Goal: Task Accomplishment & Management: Manage account settings

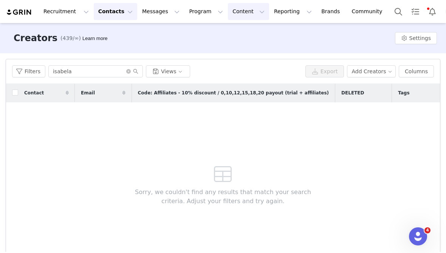
click at [228, 11] on button "Content Content" at bounding box center [248, 11] width 41 height 17
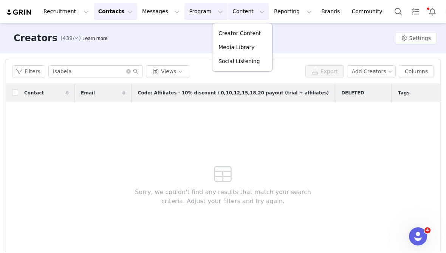
click at [190, 15] on button "Program Program" at bounding box center [205, 11] width 43 height 17
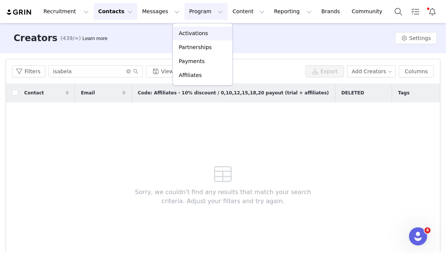
click at [189, 30] on p "Activations" at bounding box center [193, 33] width 29 height 8
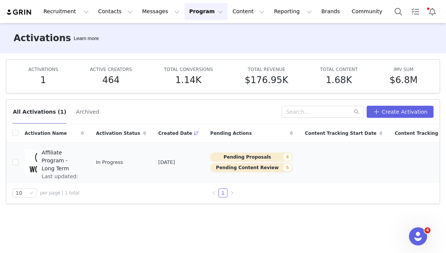
click at [58, 162] on span "Affiliate Program - Long Term" at bounding box center [61, 161] width 38 height 24
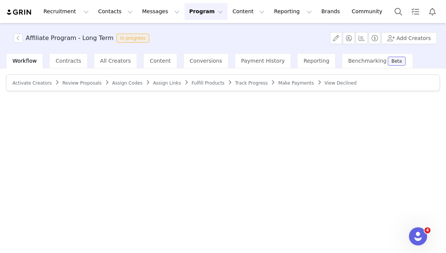
click at [185, 16] on button "Program Program" at bounding box center [205, 11] width 43 height 17
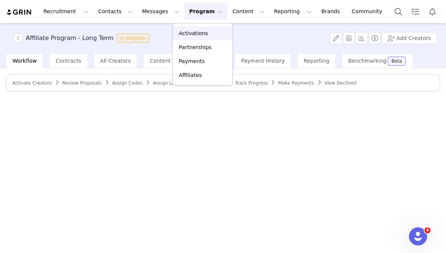
click at [194, 31] on p "Activations" at bounding box center [193, 33] width 29 height 8
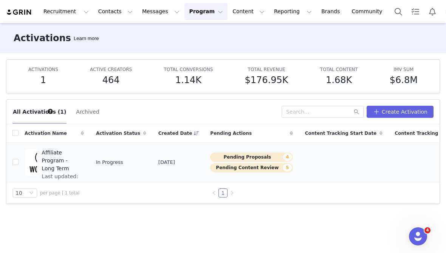
click at [227, 158] on button "Pending Proposals 4" at bounding box center [251, 157] width 82 height 9
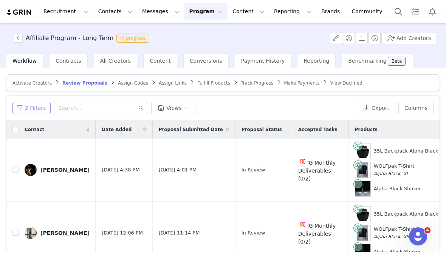
click at [40, 105] on button "2 Filters" at bounding box center [31, 108] width 38 height 12
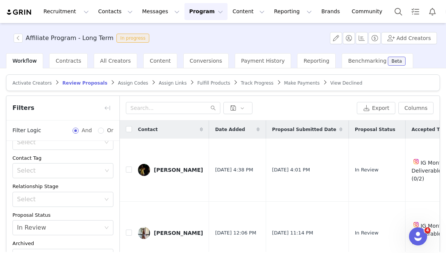
scroll to position [76, 0]
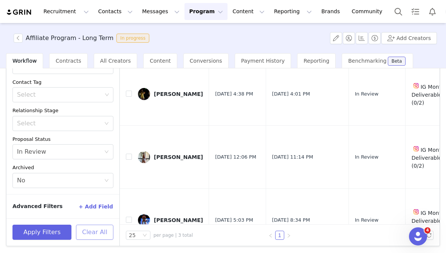
click at [85, 232] on button "Clear All" at bounding box center [94, 232] width 37 height 15
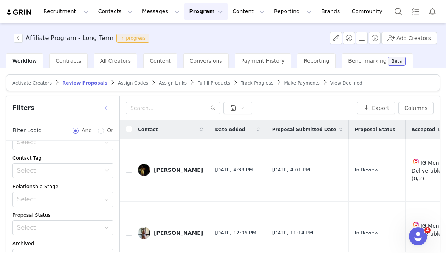
click at [108, 111] on button "button" at bounding box center [107, 108] width 12 height 12
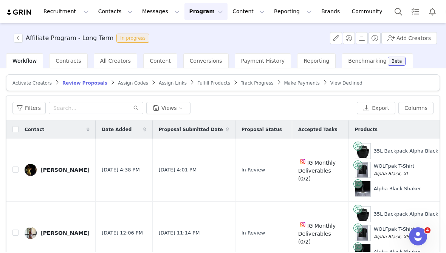
scroll to position [94, 0]
click at [14, 129] on input "checkbox" at bounding box center [15, 129] width 6 height 6
checkbox input "true"
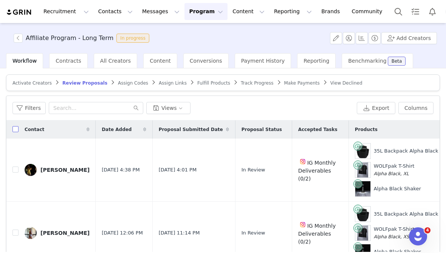
checkbox input "true"
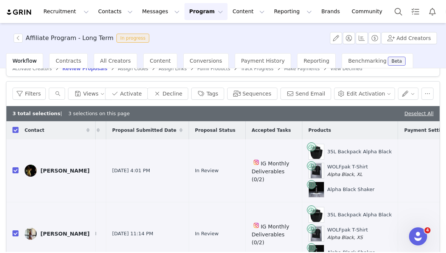
scroll to position [17, 0]
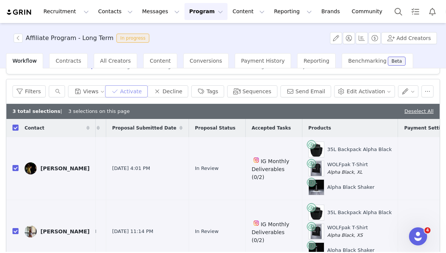
click at [135, 93] on button "Activate" at bounding box center [126, 91] width 43 height 12
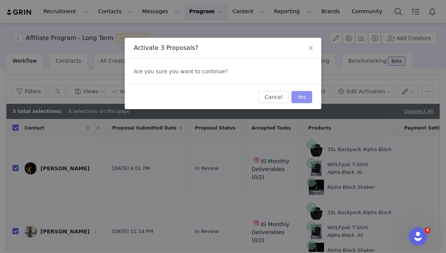
click at [302, 94] on button "Yes" at bounding box center [301, 97] width 21 height 12
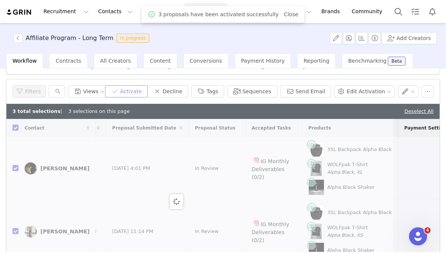
scroll to position [0, 0]
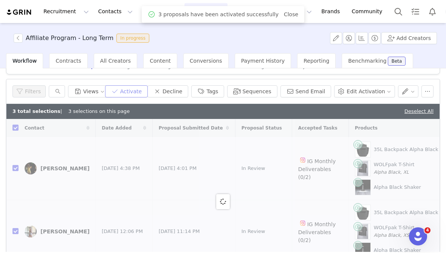
checkbox input "false"
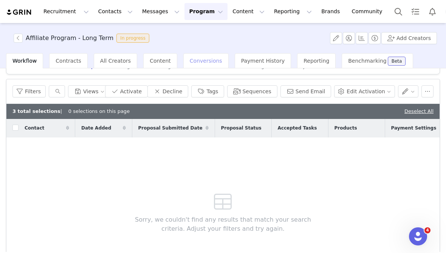
click at [197, 61] on span "Conversions" at bounding box center [206, 61] width 32 height 6
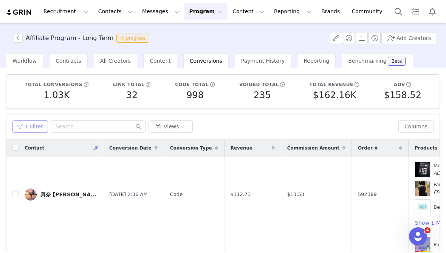
click at [19, 127] on button "1 Filter" at bounding box center [29, 126] width 35 height 12
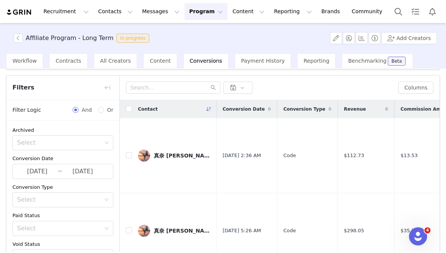
click at [192, 12] on button "Program Program" at bounding box center [205, 11] width 43 height 17
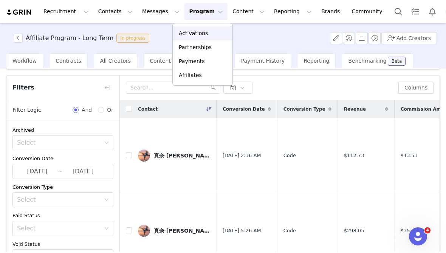
click at [190, 30] on p "Activations" at bounding box center [193, 33] width 29 height 8
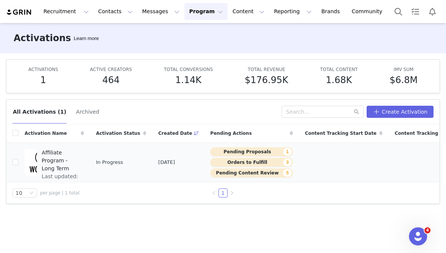
click at [54, 162] on span "Affiliate Program - Long Term" at bounding box center [61, 161] width 38 height 24
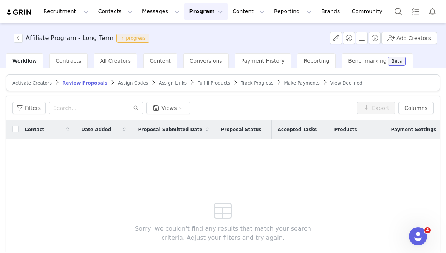
click at [119, 82] on span "Assign Codes" at bounding box center [133, 82] width 30 height 5
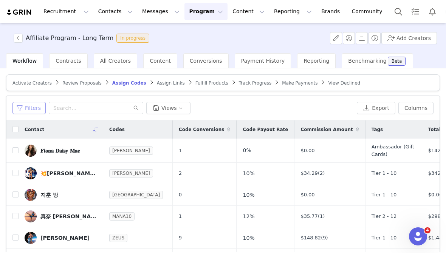
click at [35, 110] on button "Filters" at bounding box center [28, 108] width 33 height 12
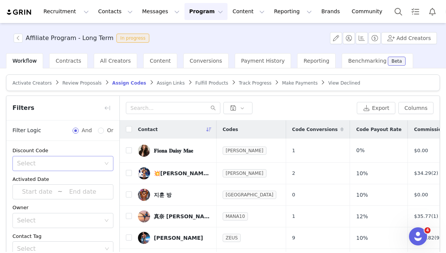
click at [73, 161] on div "Select" at bounding box center [58, 164] width 83 height 8
click at [51, 191] on li "Does not have codes" at bounding box center [62, 192] width 101 height 12
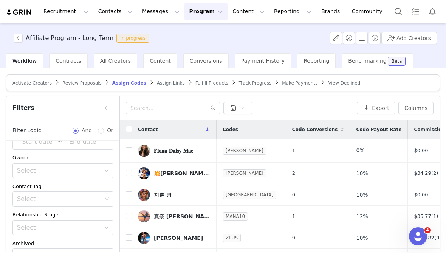
scroll to position [76, 0]
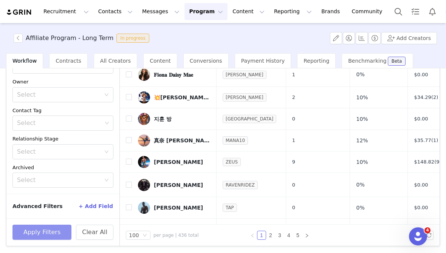
click at [33, 235] on button "Apply Filters" at bounding box center [41, 232] width 59 height 15
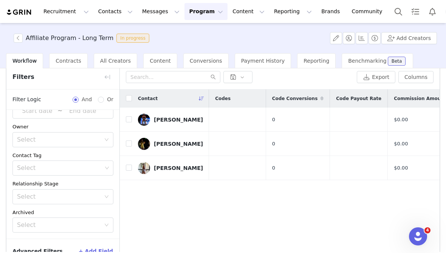
scroll to position [29, 0]
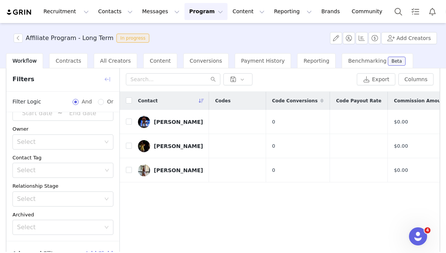
click at [105, 82] on button "button" at bounding box center [107, 79] width 12 height 12
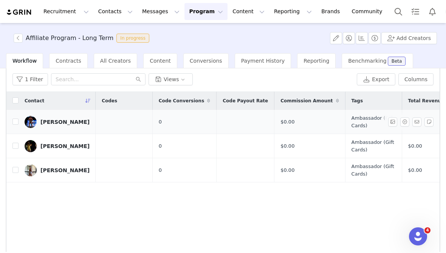
click at [25, 120] on img at bounding box center [31, 122] width 12 height 12
click at [15, 120] on input "checkbox" at bounding box center [15, 122] width 6 height 6
checkbox input "true"
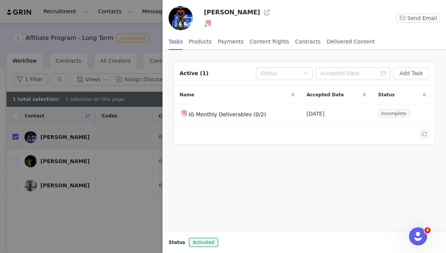
click at [138, 78] on div at bounding box center [223, 126] width 446 height 253
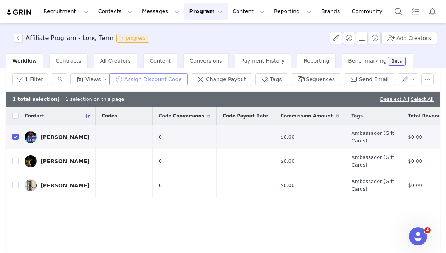
click at [152, 79] on button "Assign Discount Code" at bounding box center [148, 79] width 79 height 12
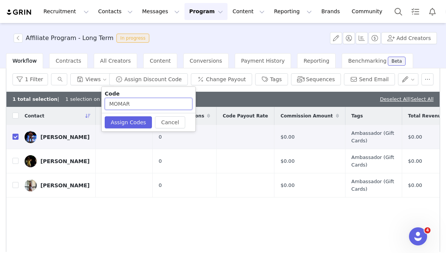
click at [136, 103] on input "MOMAR" at bounding box center [149, 104] width 88 height 12
type input "MOMS10"
click at [121, 125] on button "Assign Codes" at bounding box center [128, 122] width 47 height 12
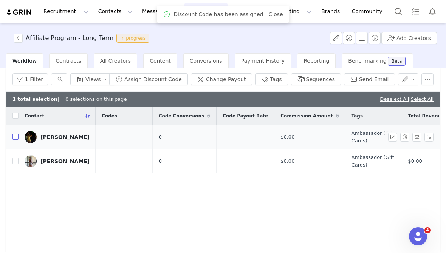
click at [16, 136] on input "checkbox" at bounding box center [15, 137] width 6 height 6
checkbox input "true"
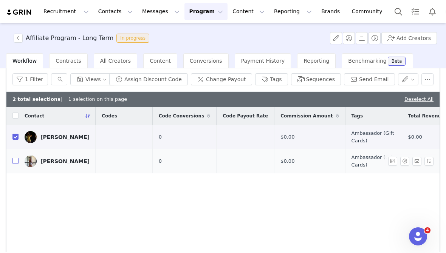
click at [14, 162] on input "checkbox" at bounding box center [15, 161] width 6 height 6
checkbox input "true"
click at [151, 79] on button "Assign Discount Code" at bounding box center [148, 79] width 79 height 12
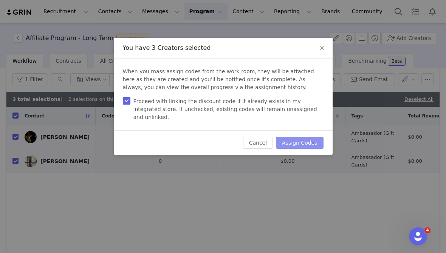
click at [293, 137] on button "Assign Codes" at bounding box center [299, 143] width 47 height 12
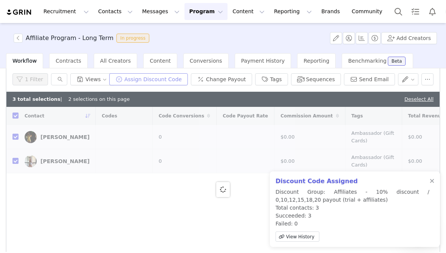
checkbox input "false"
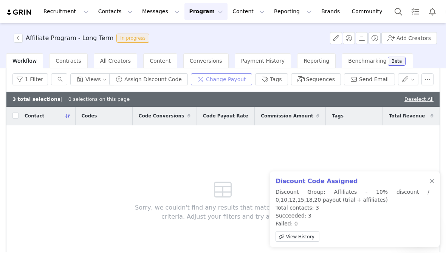
click at [216, 79] on button "Change Payout" at bounding box center [221, 79] width 61 height 12
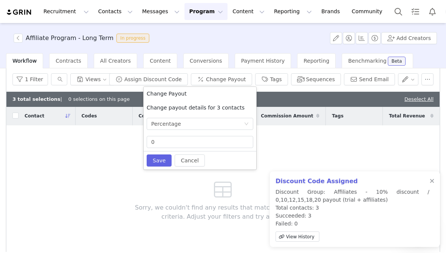
click at [312, 137] on div "Sorry, we couldn't find any results that match your search criteria. Adjust you…" at bounding box center [222, 198] width 217 height 147
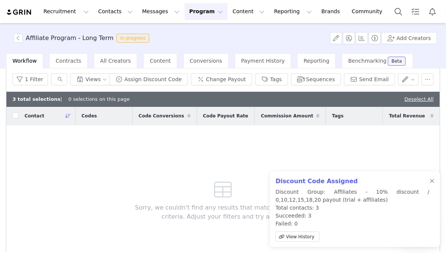
click at [372, 167] on div "Contact Codes Code Conversions Code Payout Rate Commission Amount Tags Total Re…" at bounding box center [222, 189] width 433 height 165
click at [195, 9] on button "Program Program" at bounding box center [205, 11] width 43 height 17
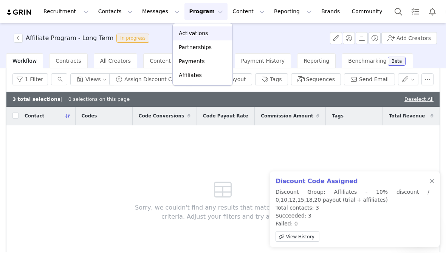
click at [192, 29] on p "Activations" at bounding box center [193, 33] width 29 height 8
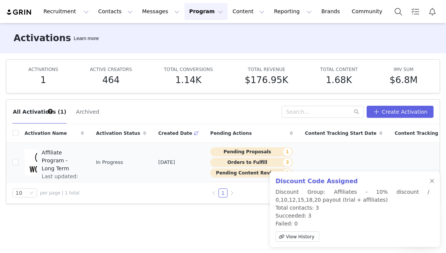
click at [58, 160] on span "Affiliate Program - Long Term" at bounding box center [61, 161] width 38 height 24
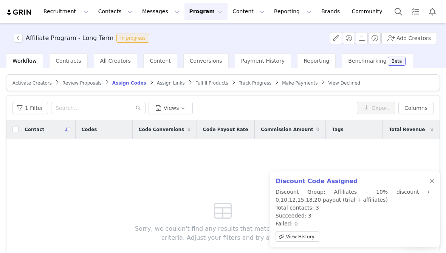
click at [157, 88] on article "Activate Creators Review Proposals Assign Codes Assign Links Fulfill Products T…" at bounding box center [223, 82] width 434 height 17
click at [160, 80] on span "Assign Links" at bounding box center [171, 82] width 28 height 5
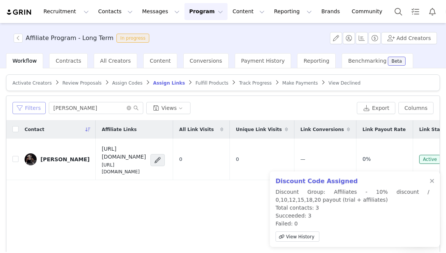
click at [26, 112] on button "Filters" at bounding box center [28, 108] width 33 height 12
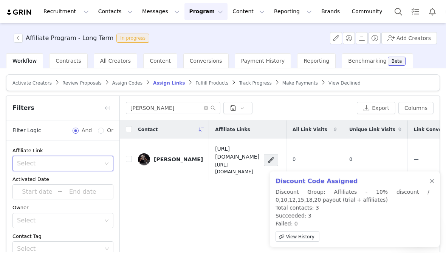
click at [44, 167] on div "Select" at bounding box center [60, 163] width 87 height 14
click at [37, 191] on li "Has no affiliate links" at bounding box center [62, 192] width 101 height 12
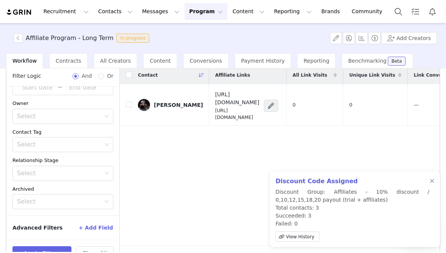
scroll to position [76, 0]
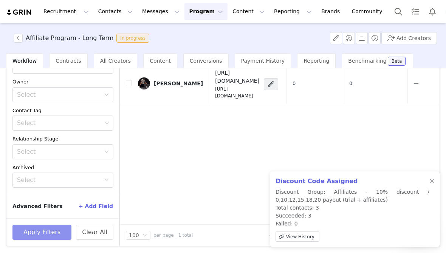
click at [36, 235] on button "Apply Filters" at bounding box center [41, 232] width 59 height 15
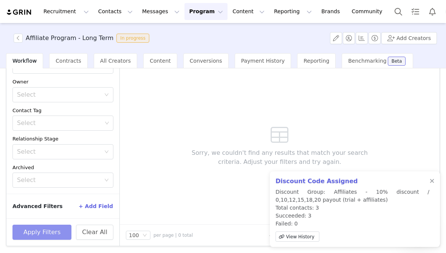
scroll to position [0, 0]
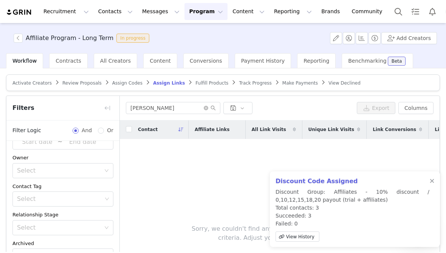
click at [199, 83] on span "Fulfill Products" at bounding box center [211, 82] width 33 height 5
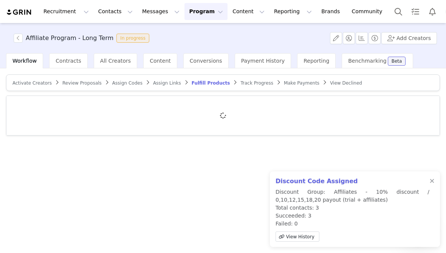
click at [427, 178] on h2 "Discount Code Assigned" at bounding box center [352, 181] width 154 height 9
click at [431, 180] on div at bounding box center [431, 181] width 5 height 6
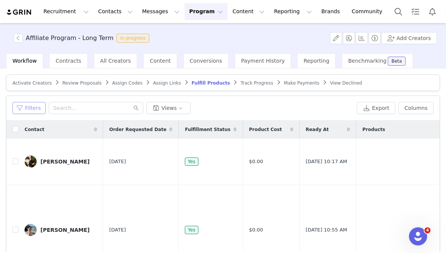
click at [26, 109] on button "Filters" at bounding box center [28, 108] width 33 height 12
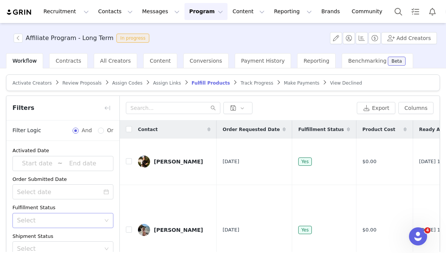
click at [32, 218] on div "Select" at bounding box center [58, 221] width 83 height 8
click at [35, 204] on li "Unfulfilled" at bounding box center [62, 204] width 101 height 12
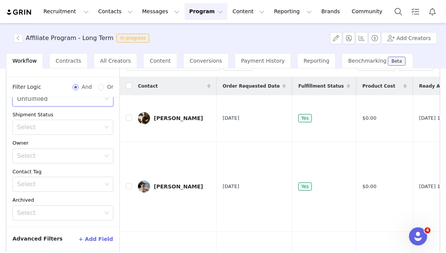
scroll to position [76, 0]
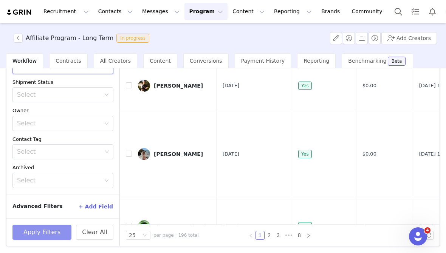
click at [39, 226] on button "Apply Filters" at bounding box center [41, 232] width 59 height 15
